Goal: Information Seeking & Learning: Learn about a topic

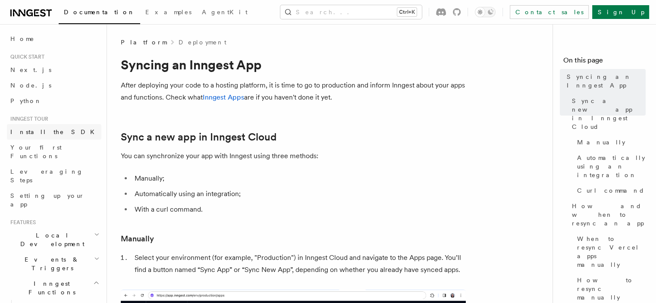
click at [32, 133] on span "Install the SDK" at bounding box center [54, 132] width 89 height 7
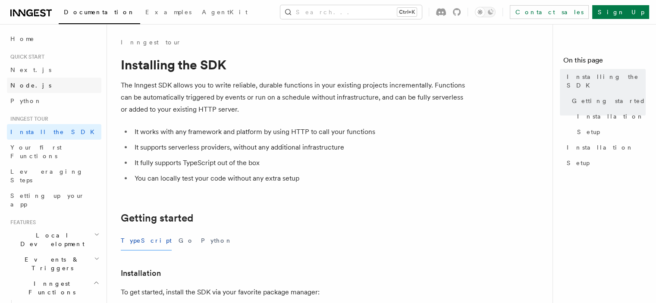
click at [24, 86] on span "Node.js" at bounding box center [30, 85] width 41 height 7
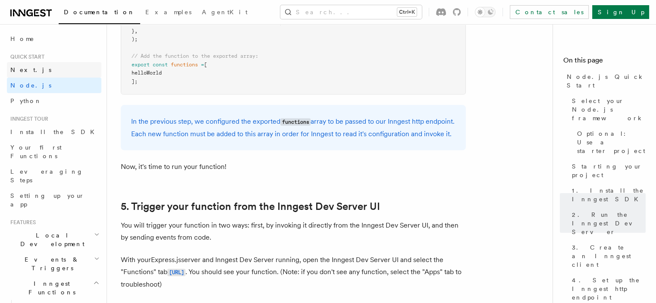
scroll to position [1853, 0]
